Goal: Register for event/course

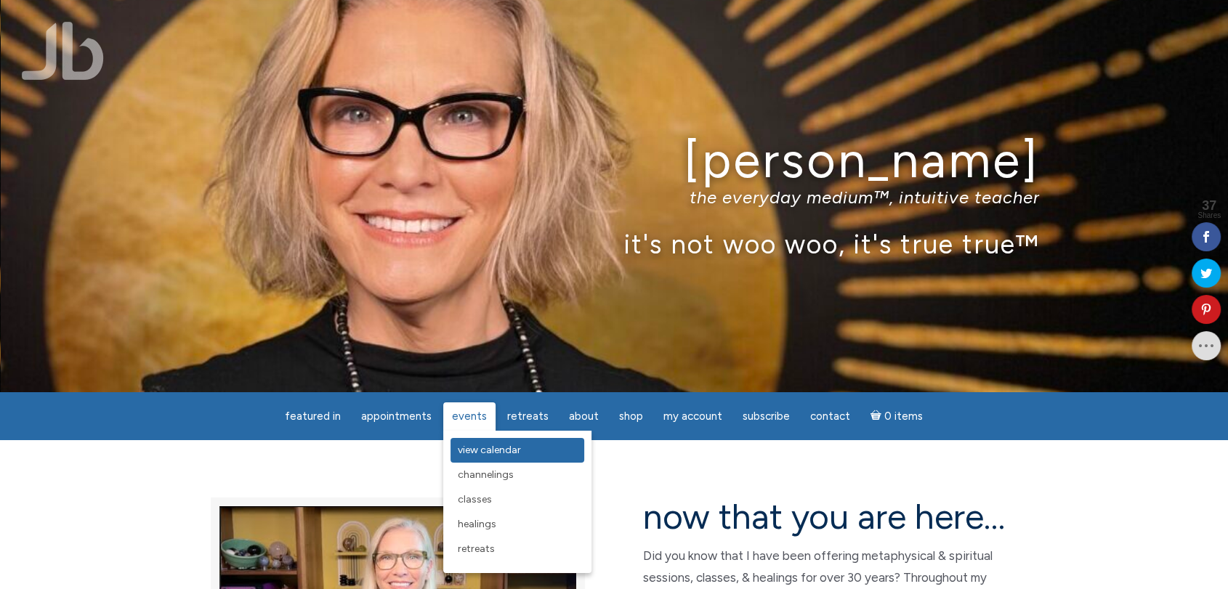
click at [487, 455] on span "View Calendar" at bounding box center [489, 450] width 63 height 12
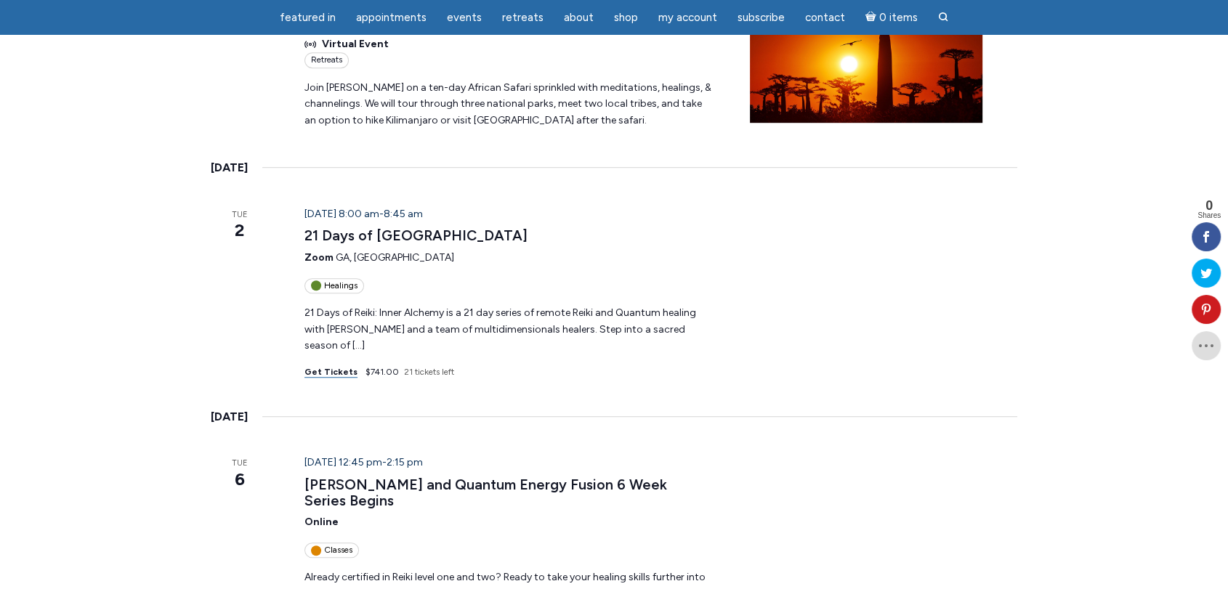
scroll to position [968, 0]
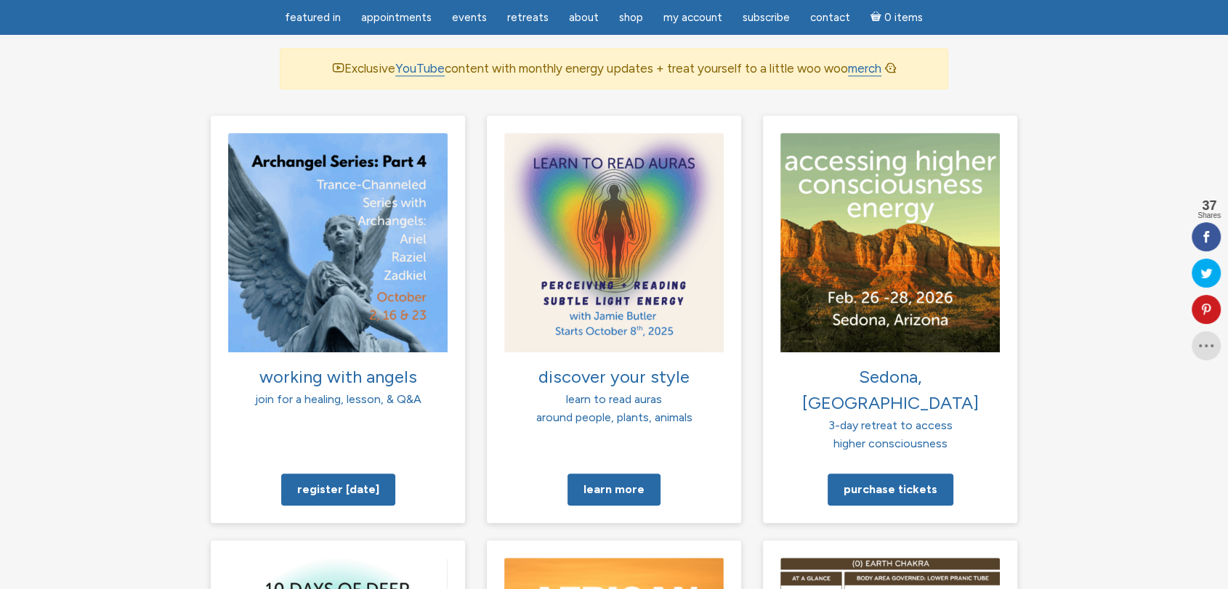
scroll to position [888, 0]
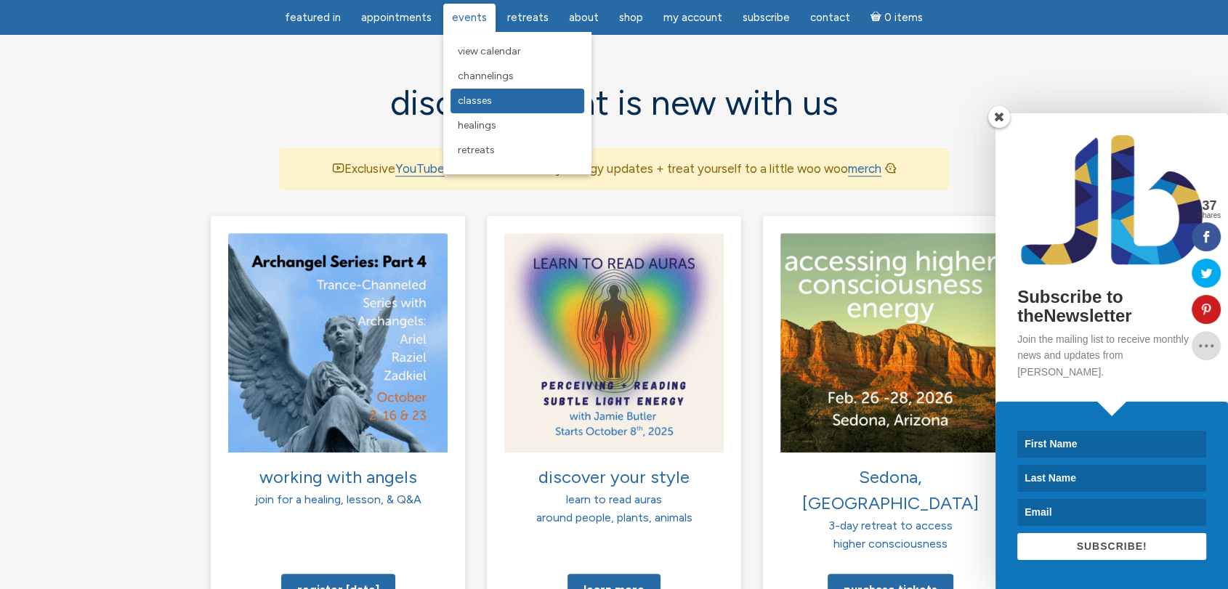
click at [490, 100] on span "Classes" at bounding box center [475, 100] width 34 height 12
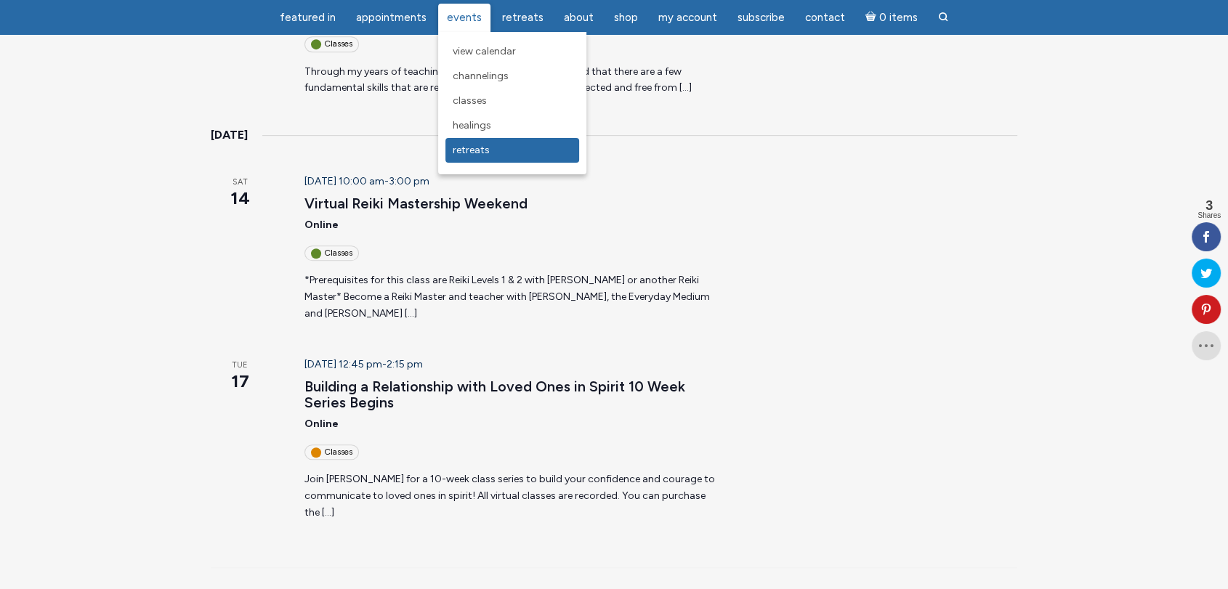
scroll to position [807, 0]
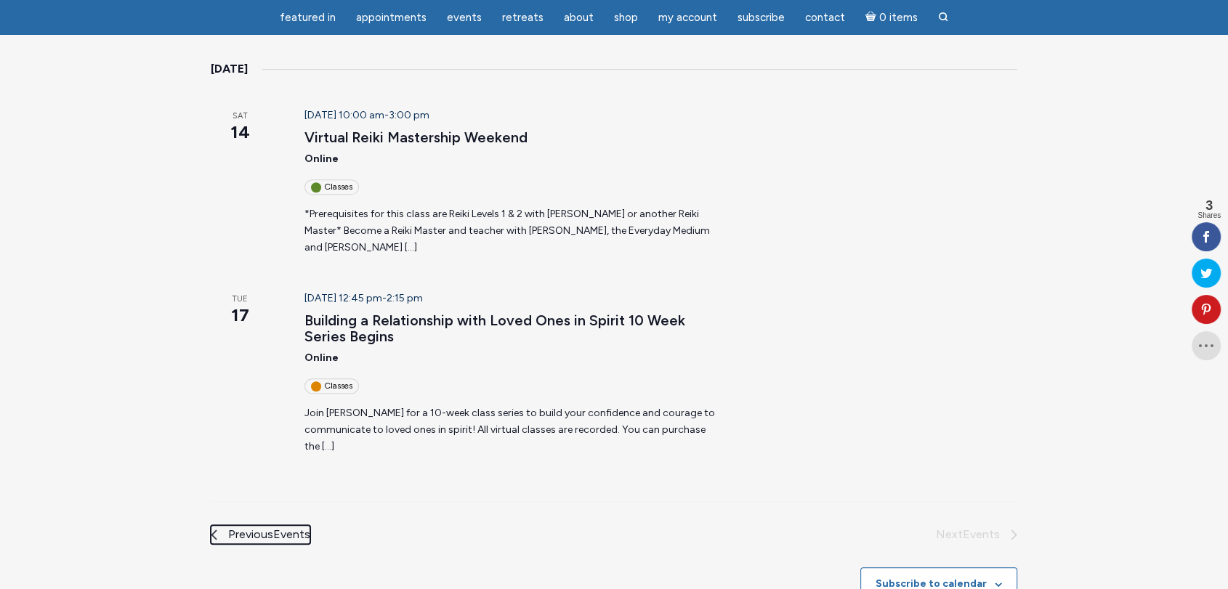
click at [273, 525] on span "Previous Events" at bounding box center [269, 534] width 82 height 19
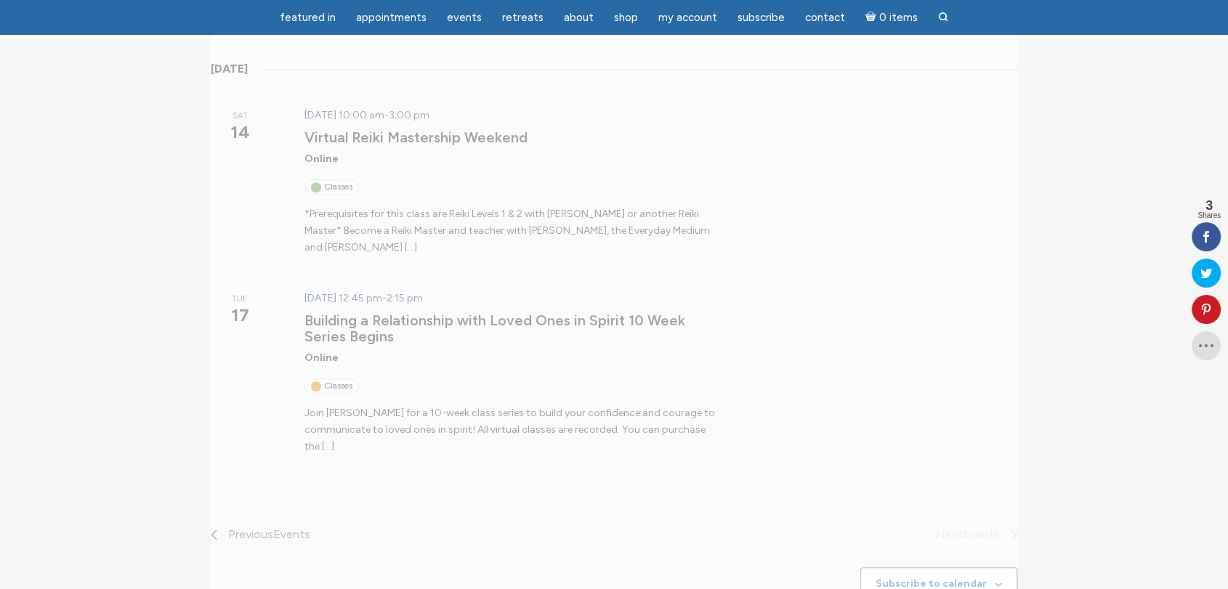
scroll to position [232, 0]
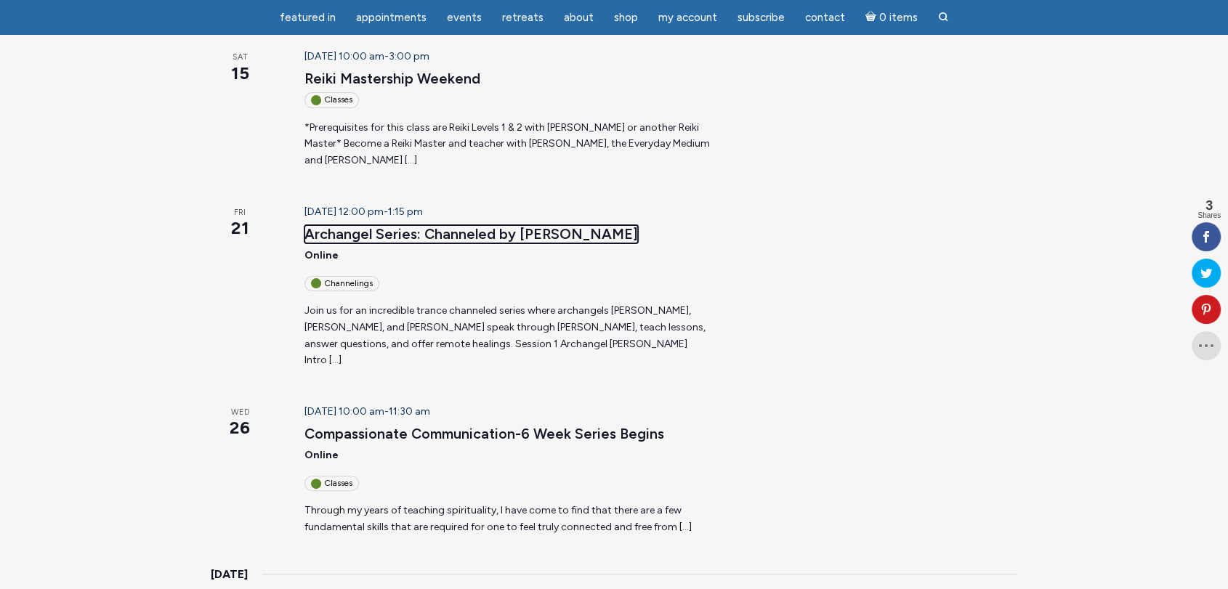
click at [463, 225] on link "Archangel Series: Channeled by Jamie Butler Begins" at bounding box center [470, 234] width 333 height 18
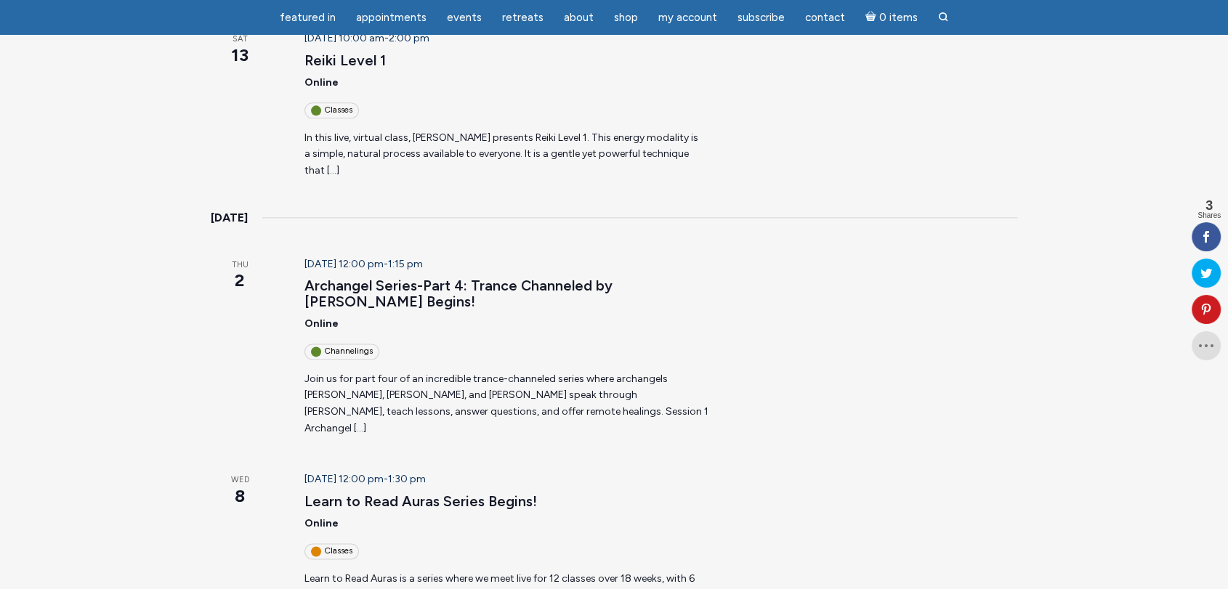
scroll to position [1928, 0]
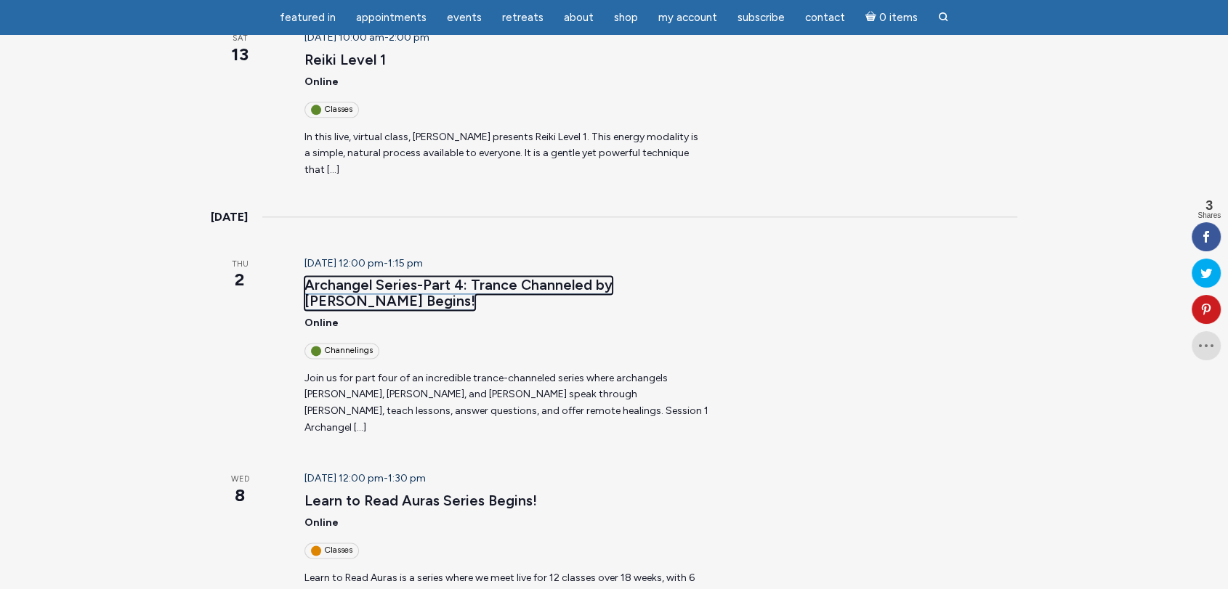
click at [517, 276] on link "Archangel Series-Part 4: Trance Channeled by Jamie Butler Begins!" at bounding box center [458, 293] width 308 height 34
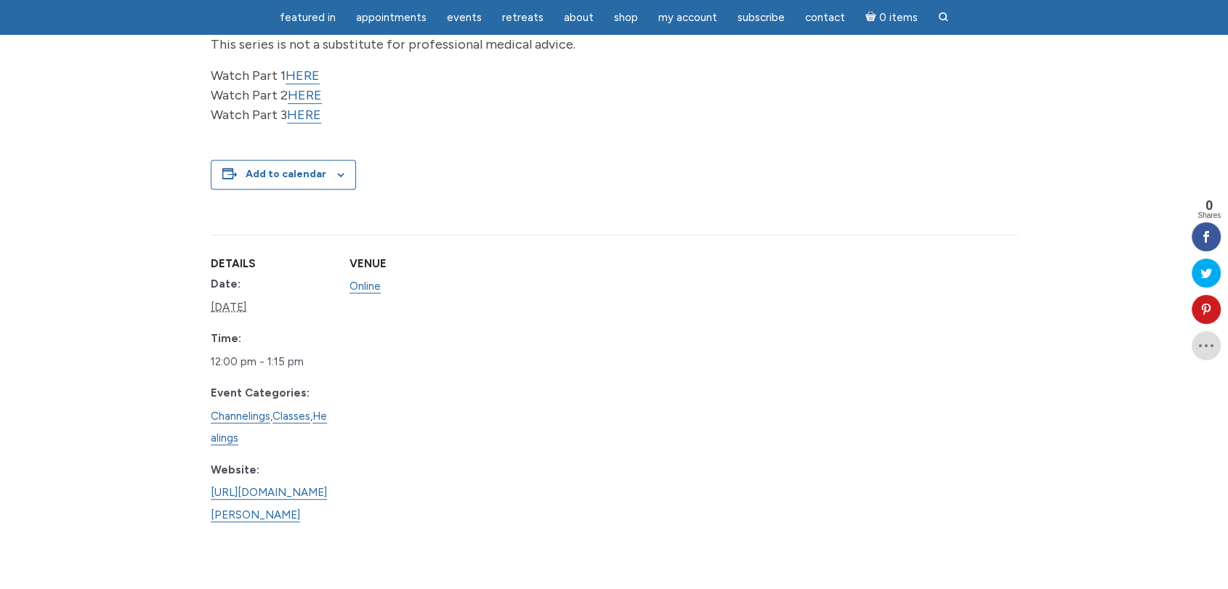
scroll to position [1049, 0]
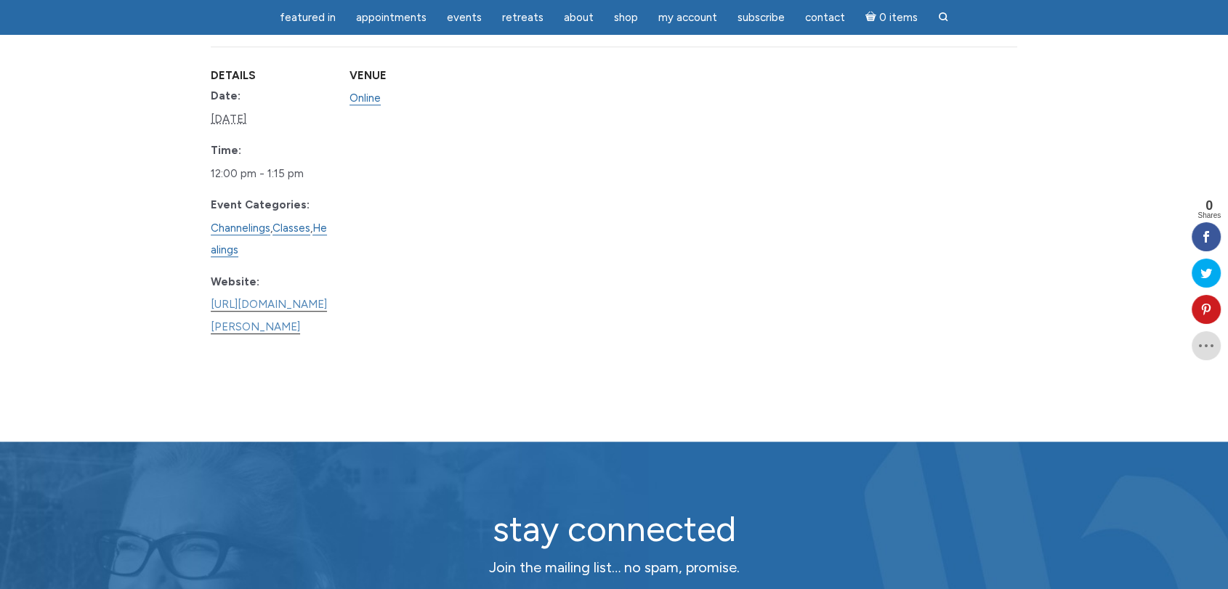
click at [327, 298] on link "https://www.learnitlive.com/Class/Archangel-Series-Part-4%3A-Trance-Channeled-b…" at bounding box center [269, 316] width 116 height 36
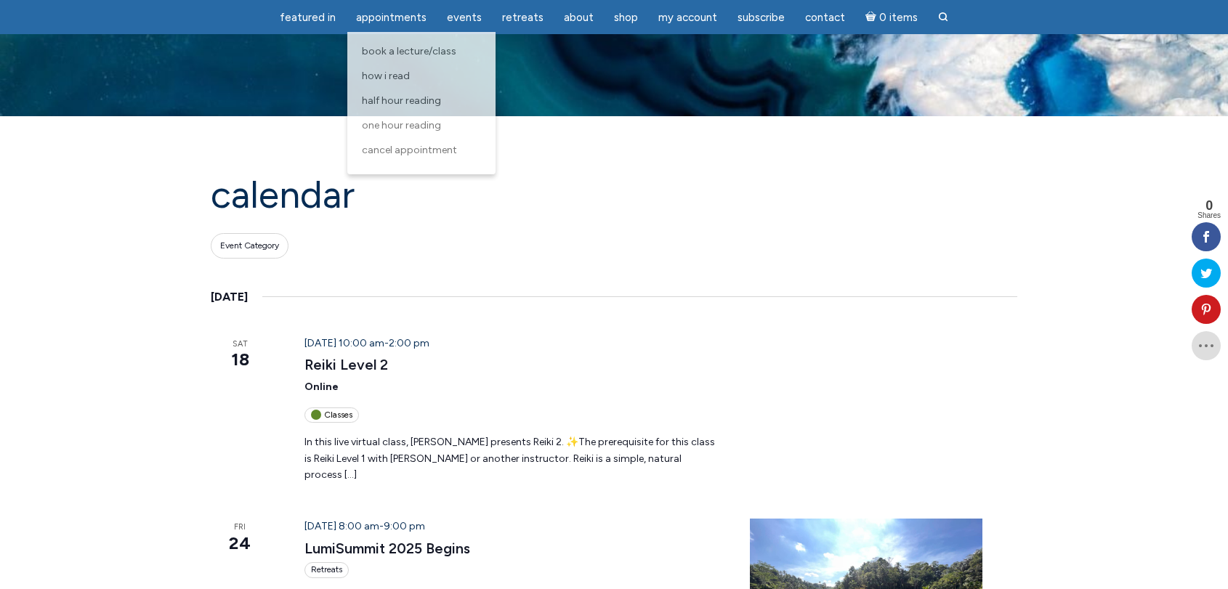
scroll to position [968, 0]
